Goal: Task Accomplishment & Management: Manage account settings

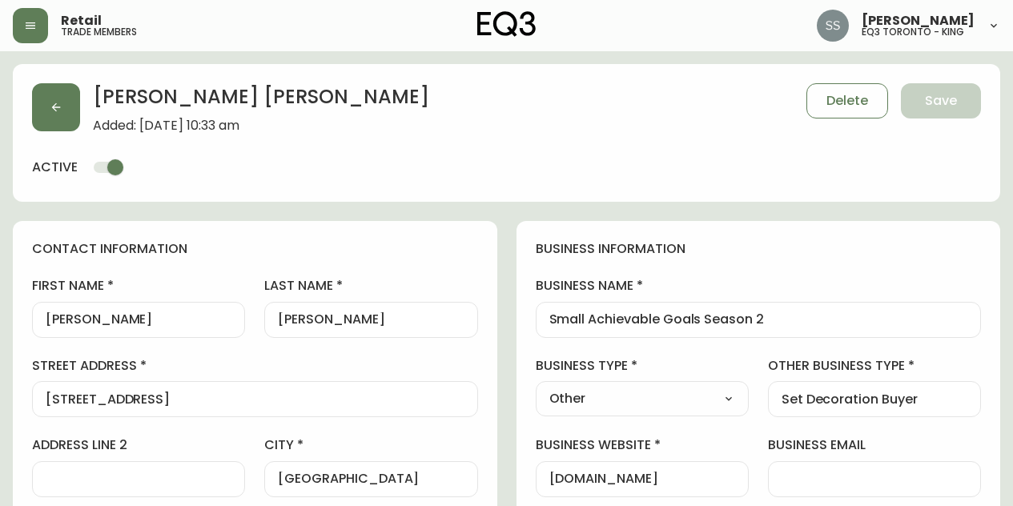
select select "ON"
select select "CA"
select select "CA_EN"
select select "Other"
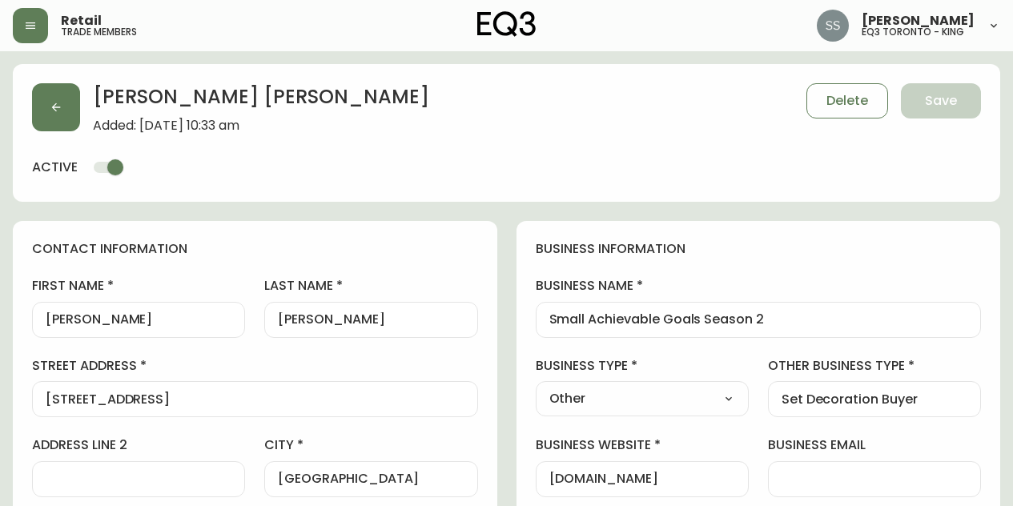
select select "cjw10z96s008u6gs0ccm7hd19"
select select "false"
click at [74, 115] on button "button" at bounding box center [56, 107] width 48 height 48
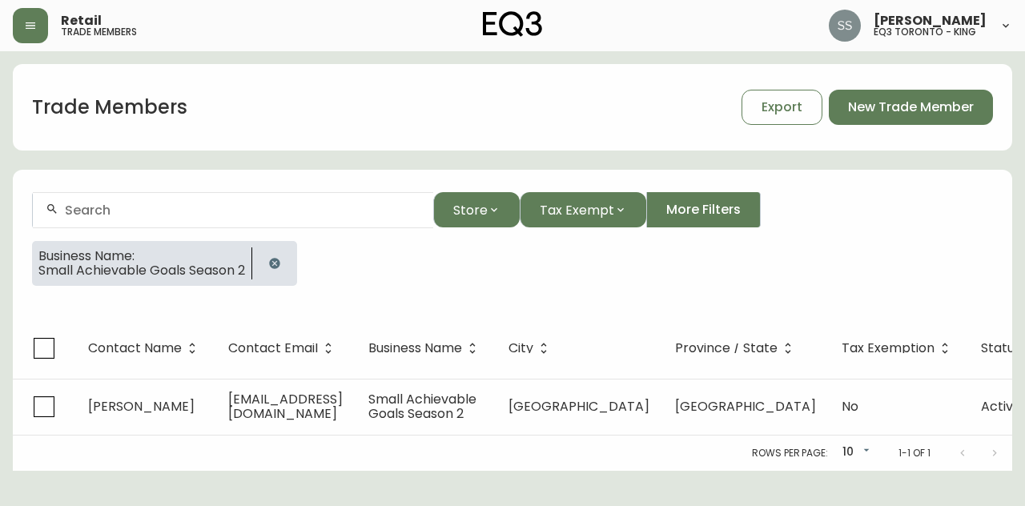
click at [281, 262] on icon "button" at bounding box center [274, 263] width 13 height 13
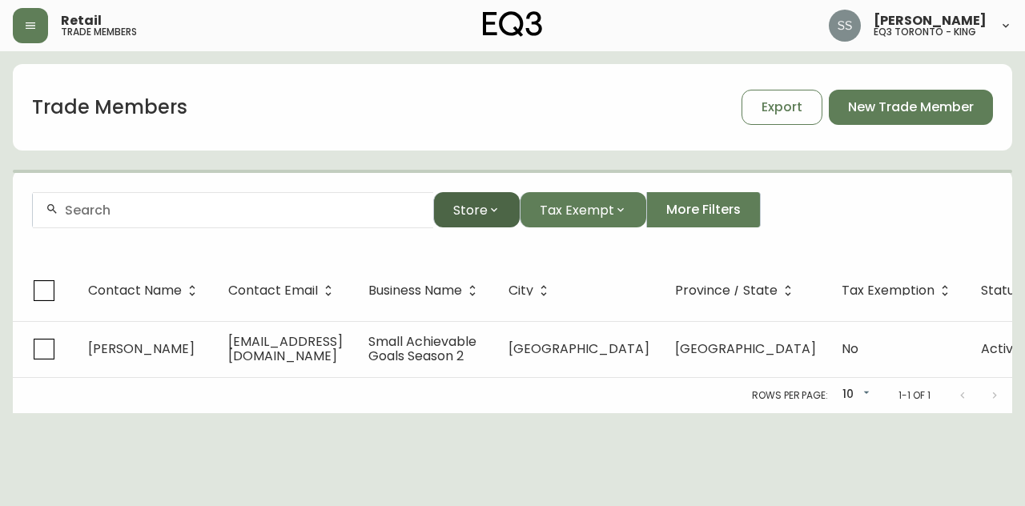
click at [487, 219] on button "Store" at bounding box center [476, 209] width 86 height 35
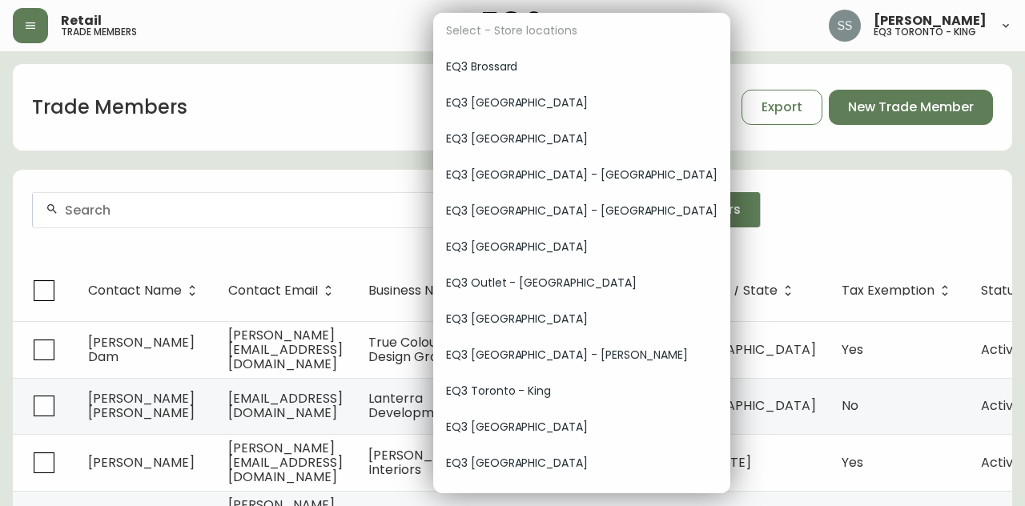
click at [522, 141] on span "EQ3 [GEOGRAPHIC_DATA]" at bounding box center [581, 139] width 271 height 17
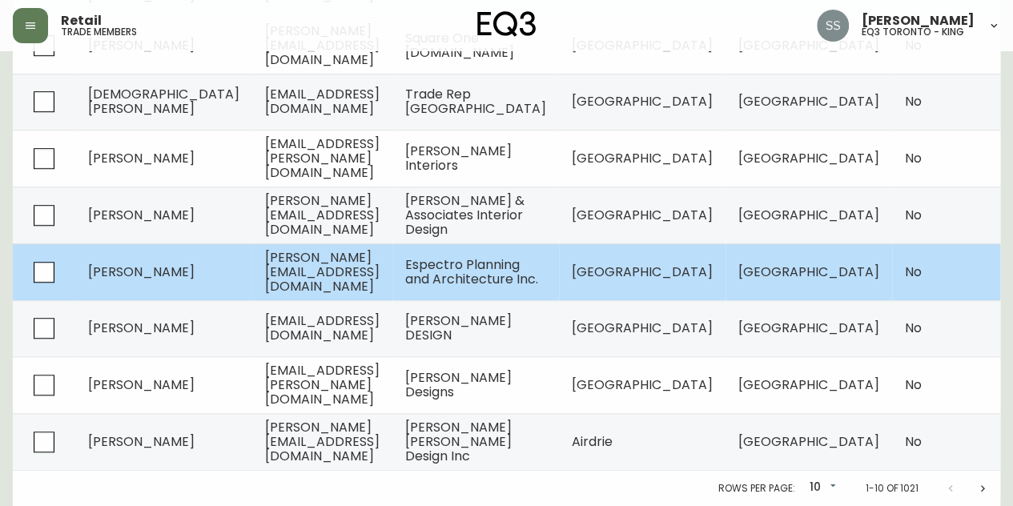
scroll to position [81, 0]
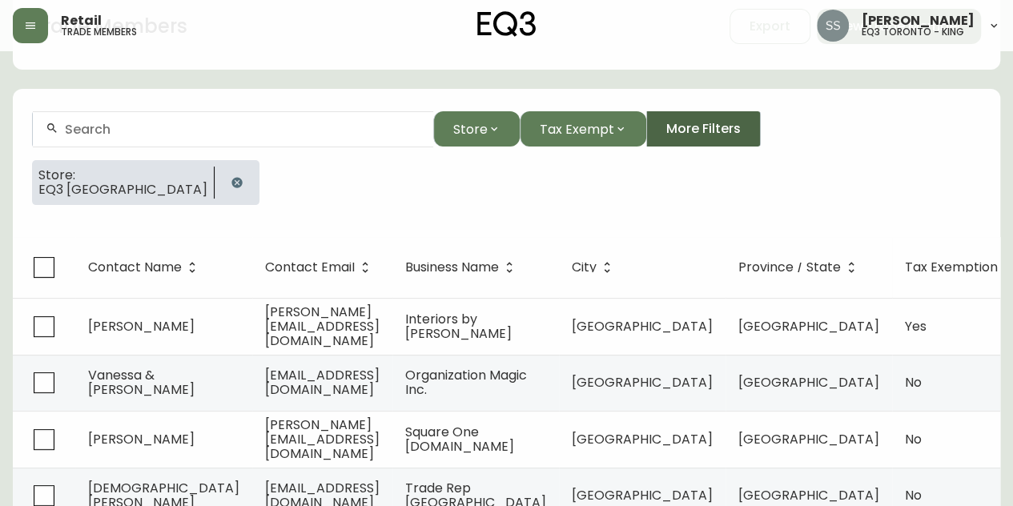
click at [724, 129] on span "More Filters" at bounding box center [703, 129] width 74 height 18
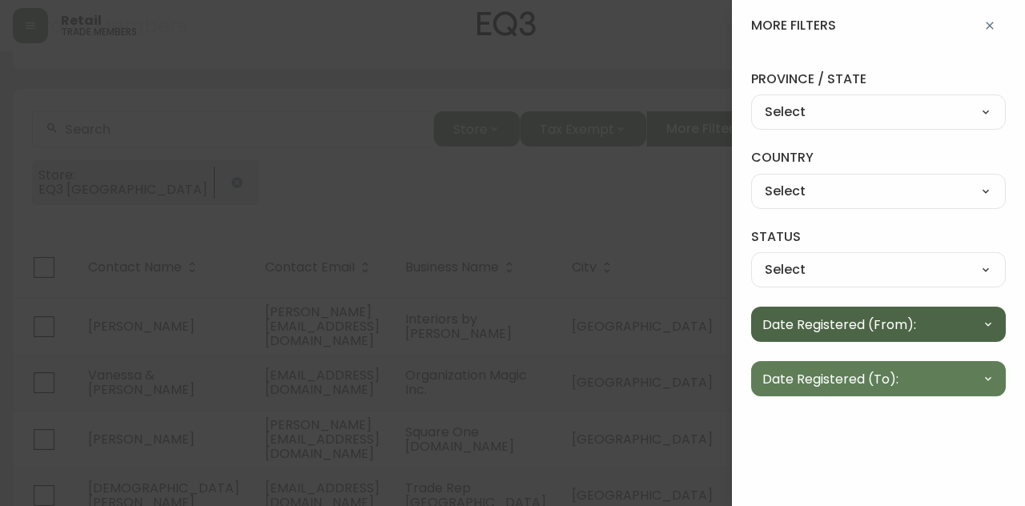
click at [937, 323] on button "Date Registered (From):" at bounding box center [878, 324] width 255 height 35
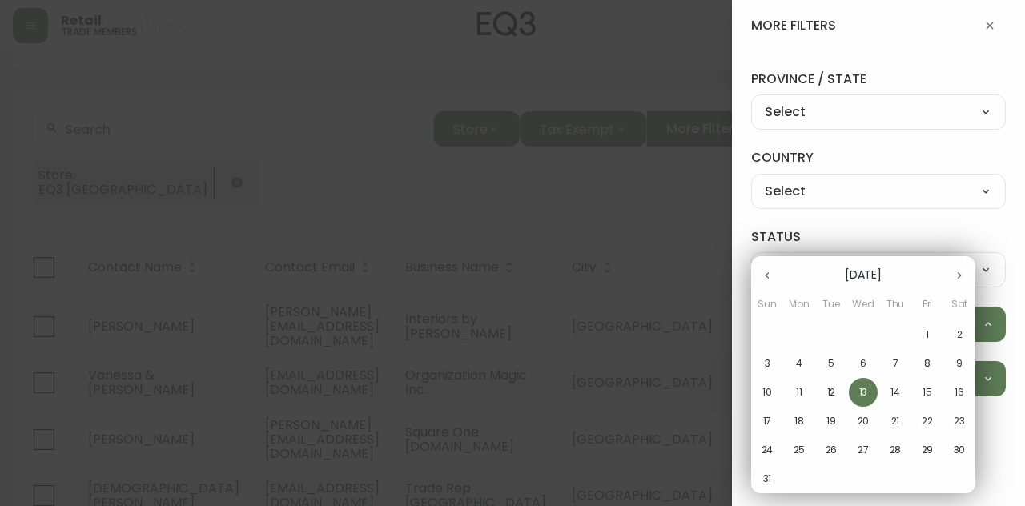
click at [929, 337] on span "1" at bounding box center [927, 335] width 29 height 14
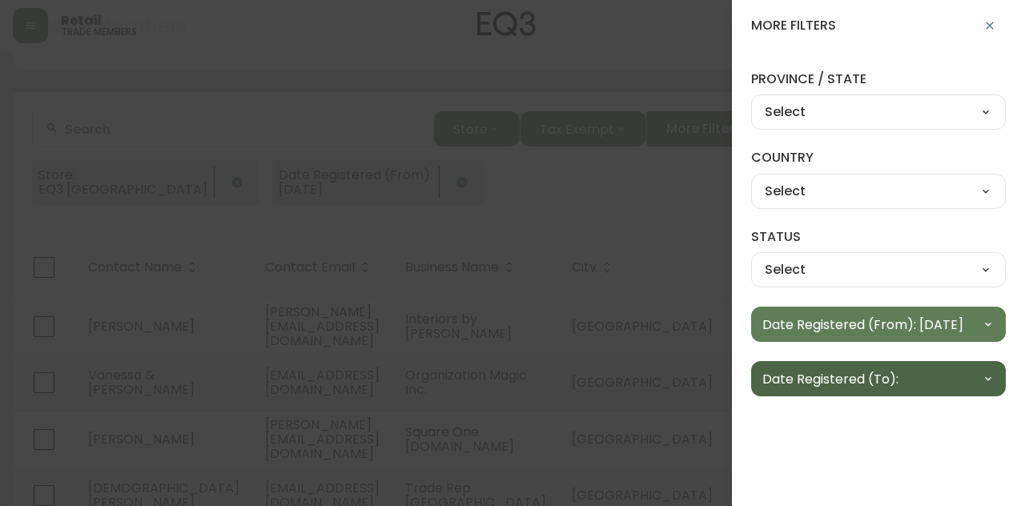
click at [963, 379] on button "Date Registered (To):" at bounding box center [878, 378] width 255 height 35
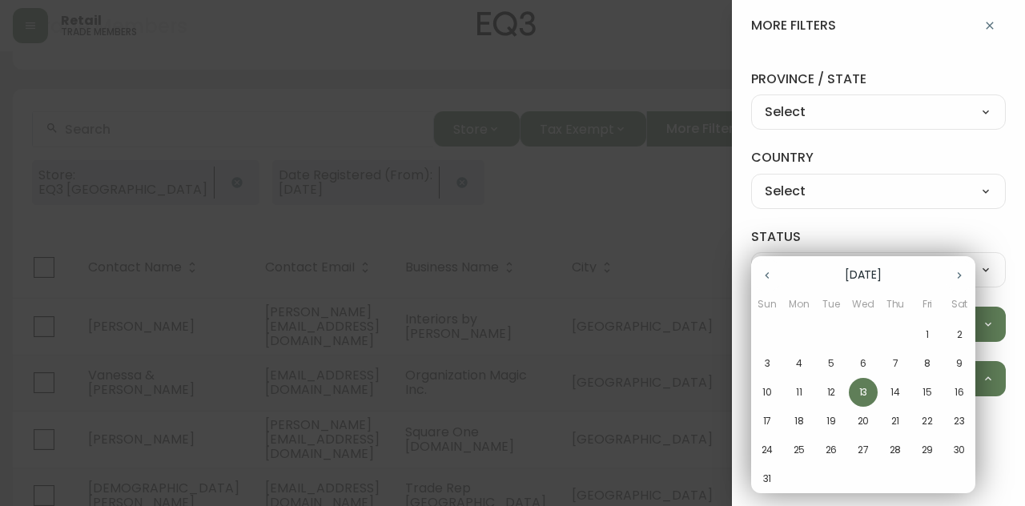
click at [859, 390] on p "13" at bounding box center [863, 392] width 9 height 14
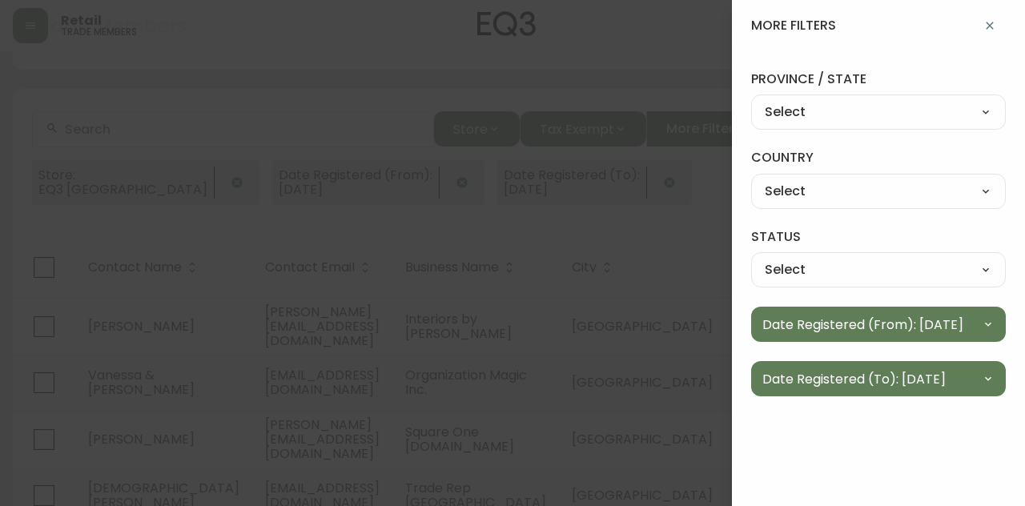
click at [663, 214] on div at bounding box center [512, 253] width 1025 height 506
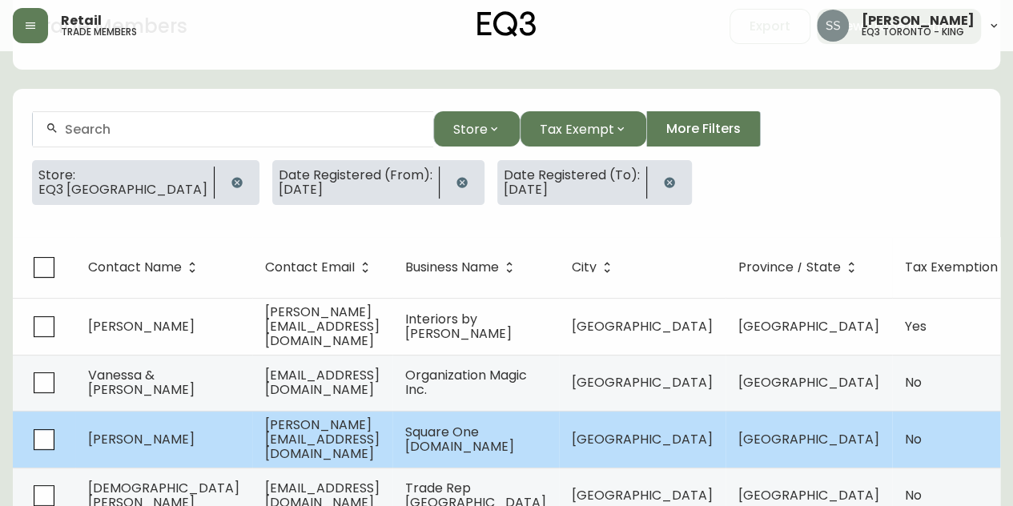
scroll to position [200, 0]
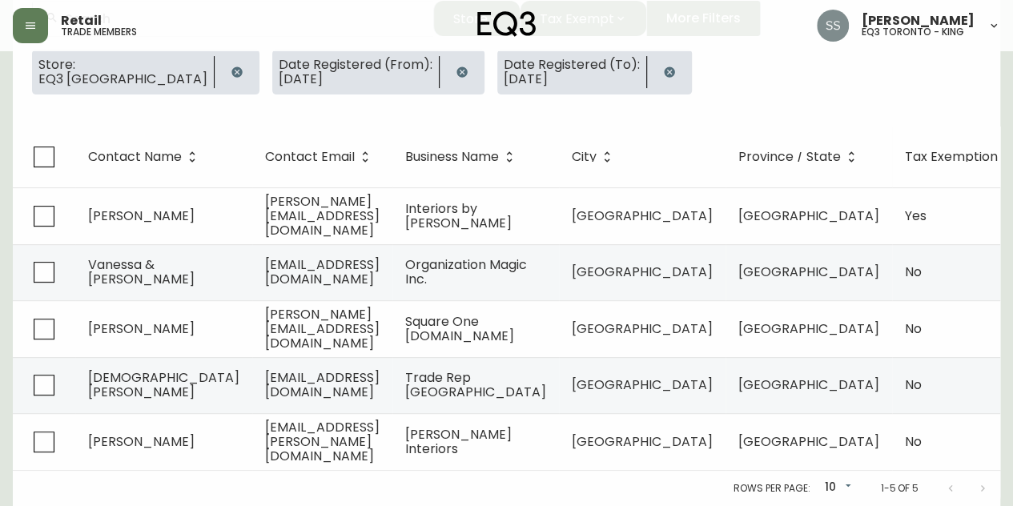
click at [743, 88] on div "Store: EQ3 [GEOGRAPHIC_DATA] Date Registered (From): [DATE] Date Registered (To…" at bounding box center [506, 79] width 949 height 58
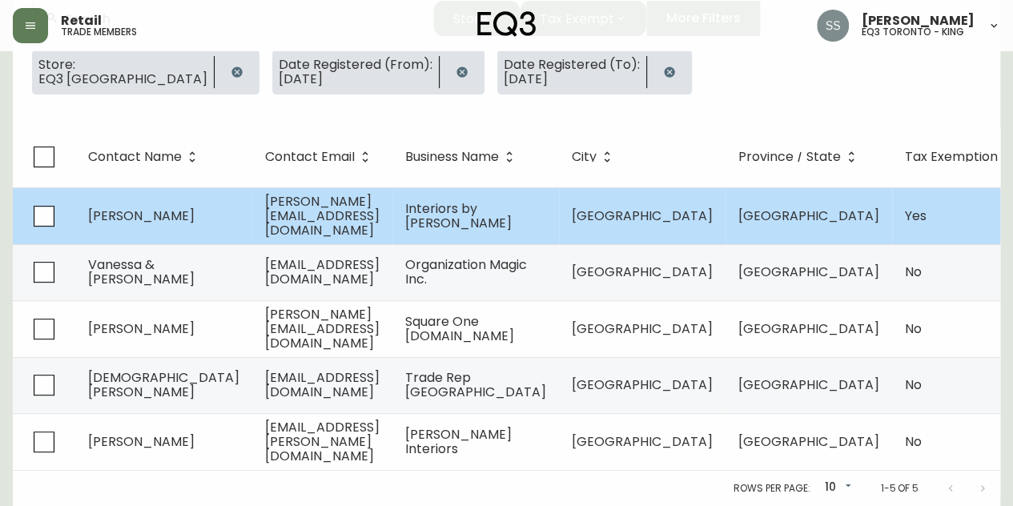
click at [512, 206] on span "Interiors by [PERSON_NAME]" at bounding box center [458, 215] width 107 height 33
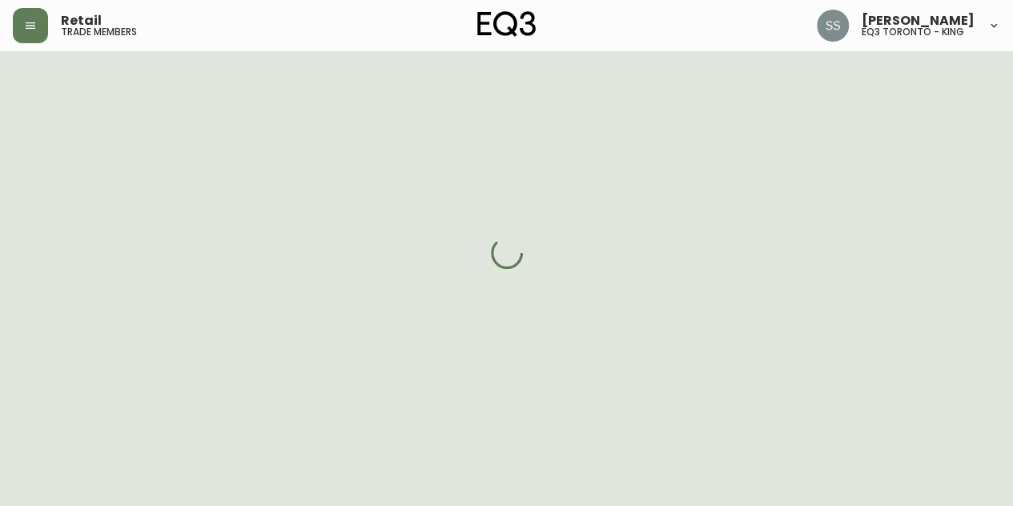
select select "AB"
select select "CA"
select select "CA_EN"
select select "Other"
select select "Interior Designer"
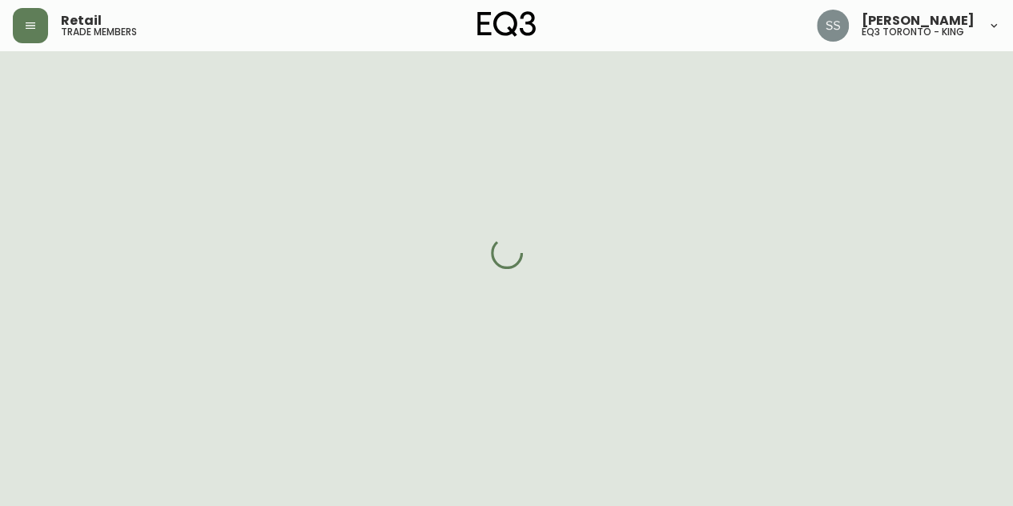
select select "true"
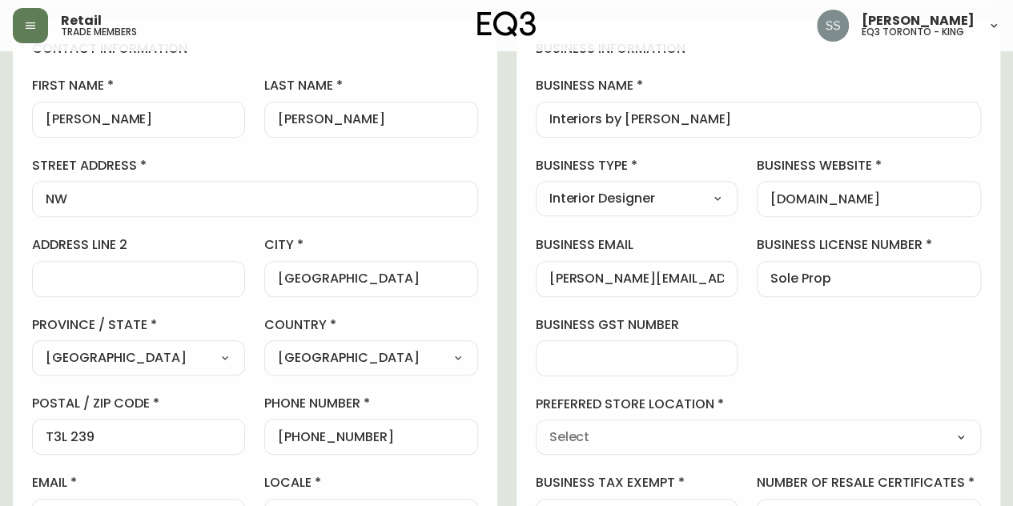
type input "EQ3 [GEOGRAPHIC_DATA]"
select select "cjw10z96m00006gs08l3o91tv"
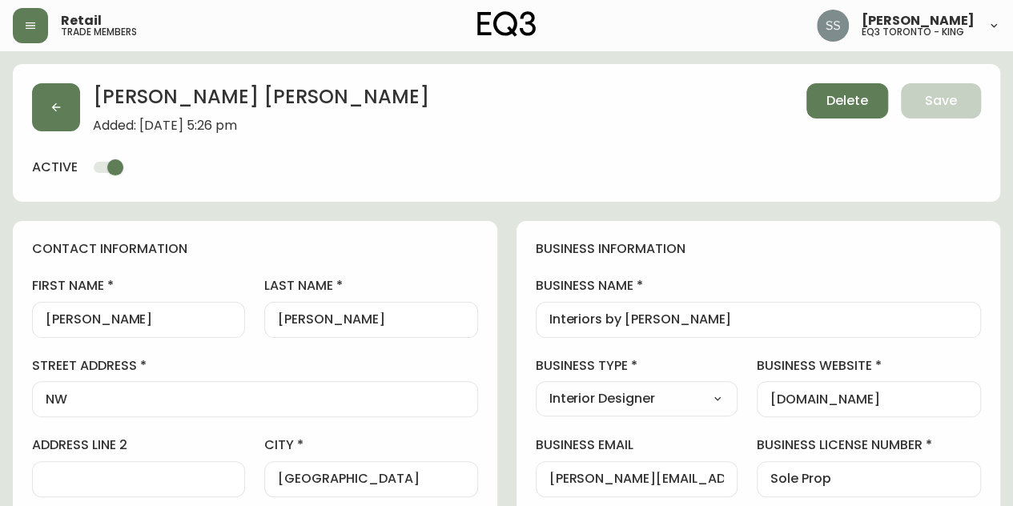
click at [856, 98] on span "Delete" at bounding box center [847, 101] width 42 height 18
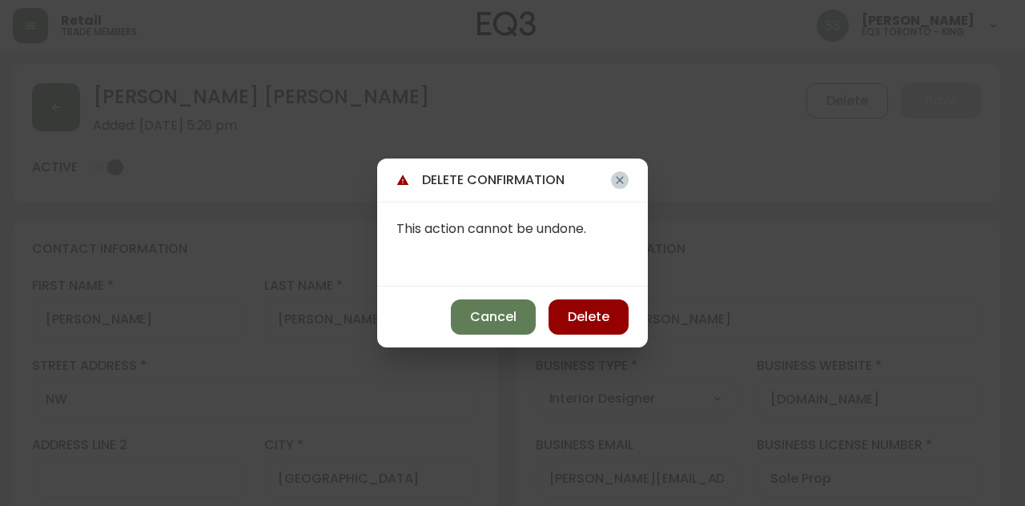
click at [617, 180] on icon "button" at bounding box center [619, 180] width 13 height 13
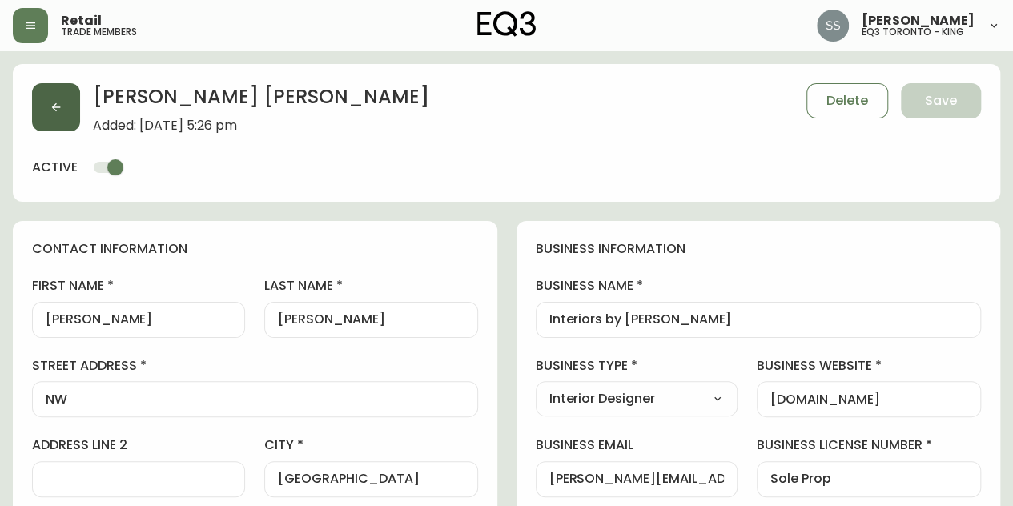
click at [74, 107] on button "button" at bounding box center [56, 107] width 48 height 48
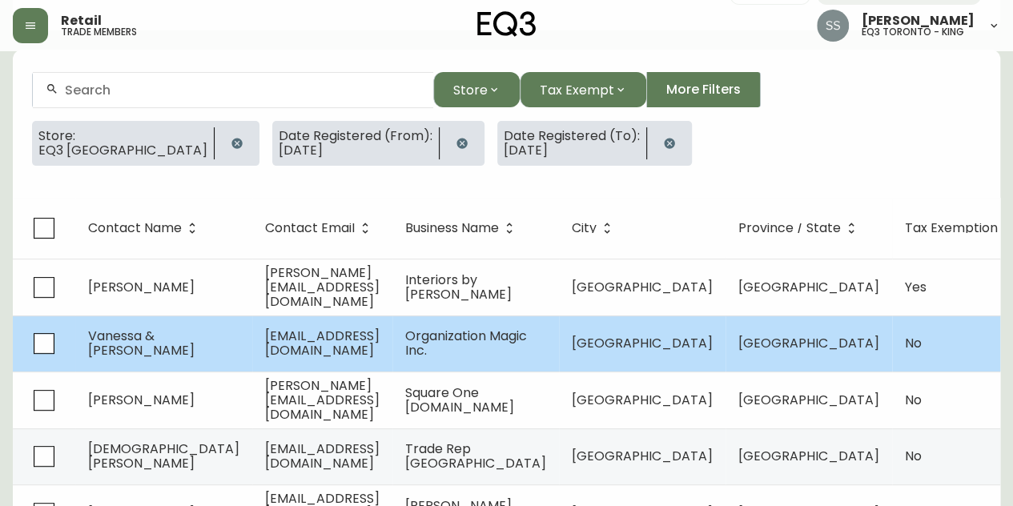
scroll to position [200, 0]
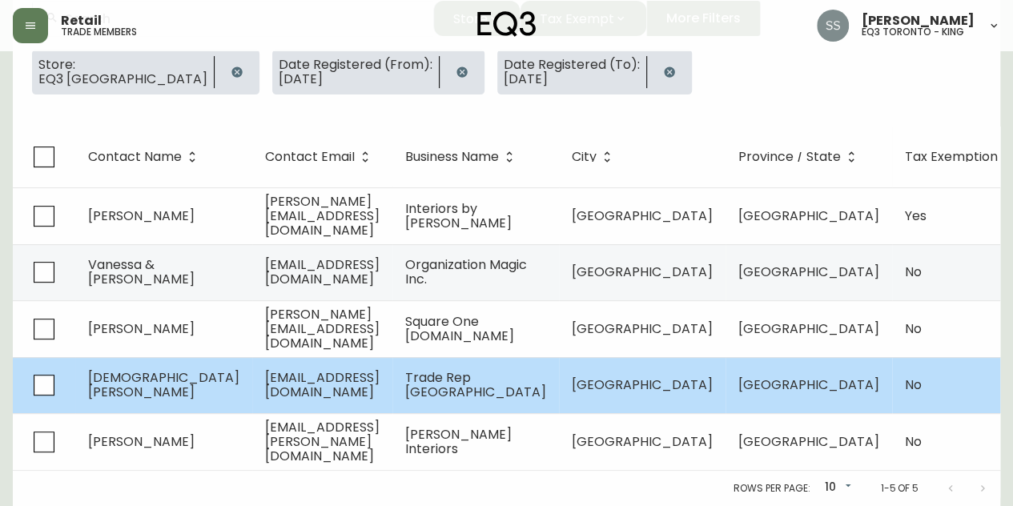
click at [272, 368] on span "[EMAIL_ADDRESS][DOMAIN_NAME]" at bounding box center [322, 384] width 115 height 33
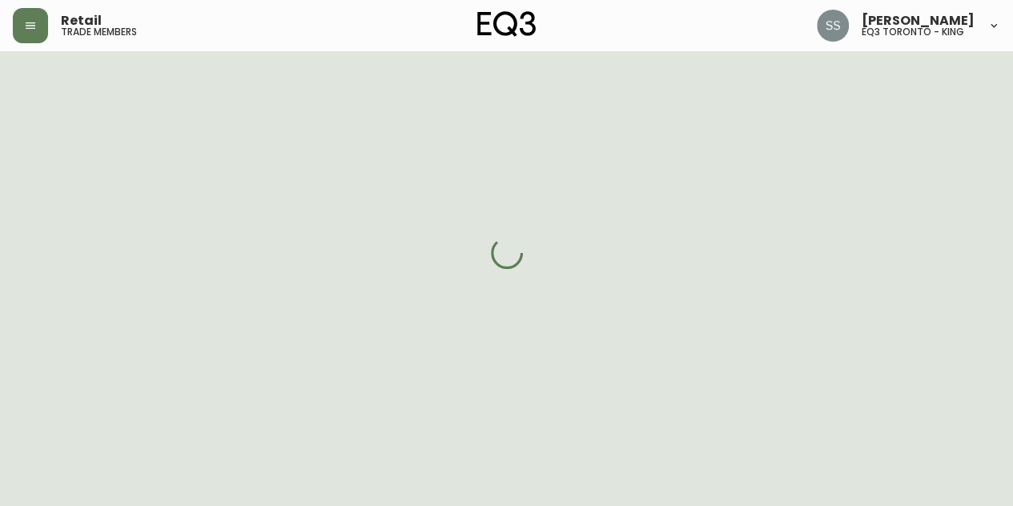
select select "AB"
select select "CA"
select select "CA_EN"
select select "Other"
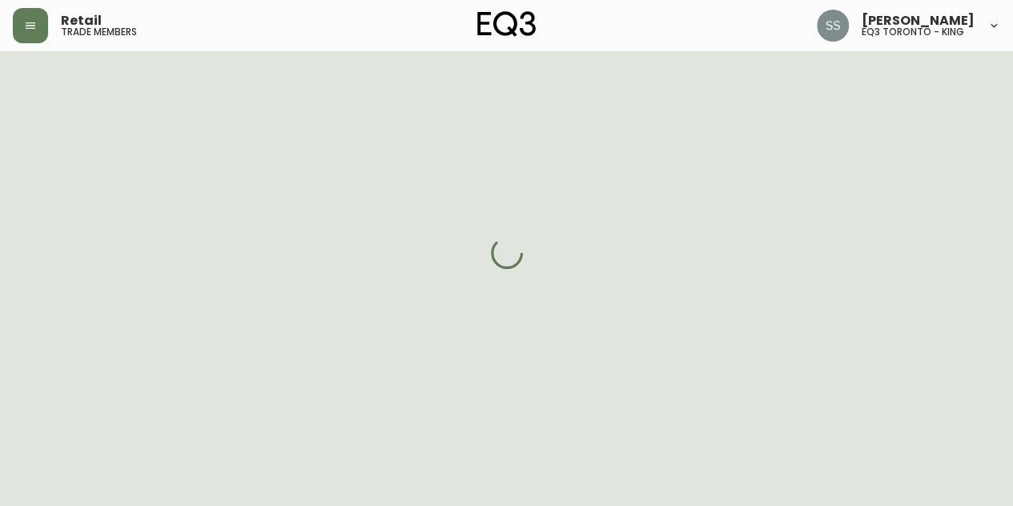
select select "false"
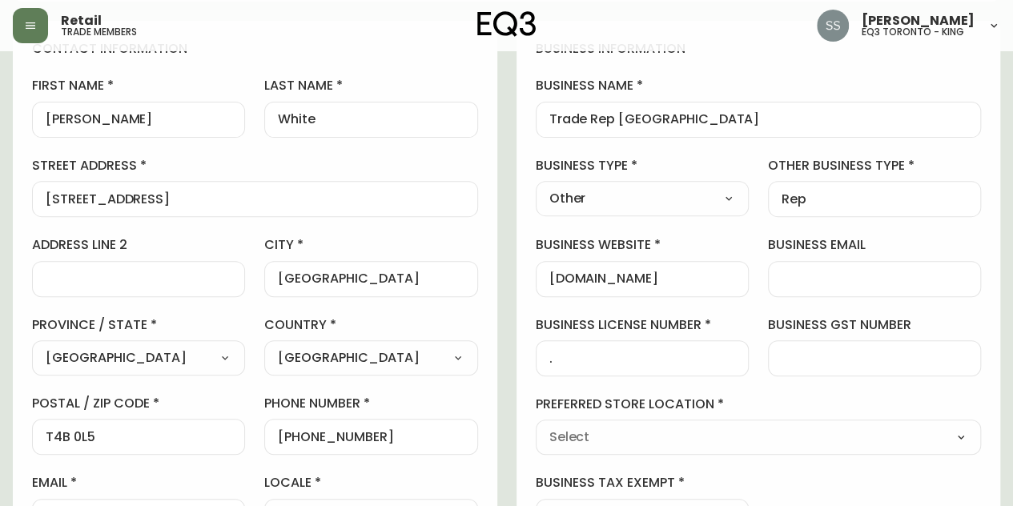
type input "EQ3 [GEOGRAPHIC_DATA]"
select select "cjw10z96m00006gs08l3o91tv"
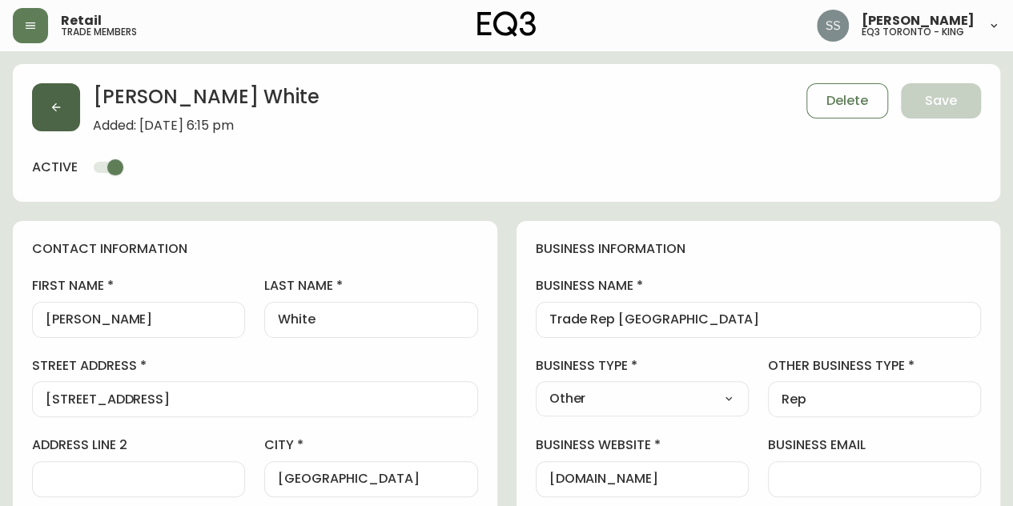
click at [62, 107] on button "button" at bounding box center [56, 107] width 48 height 48
